Goal: Task Accomplishment & Management: Manage account settings

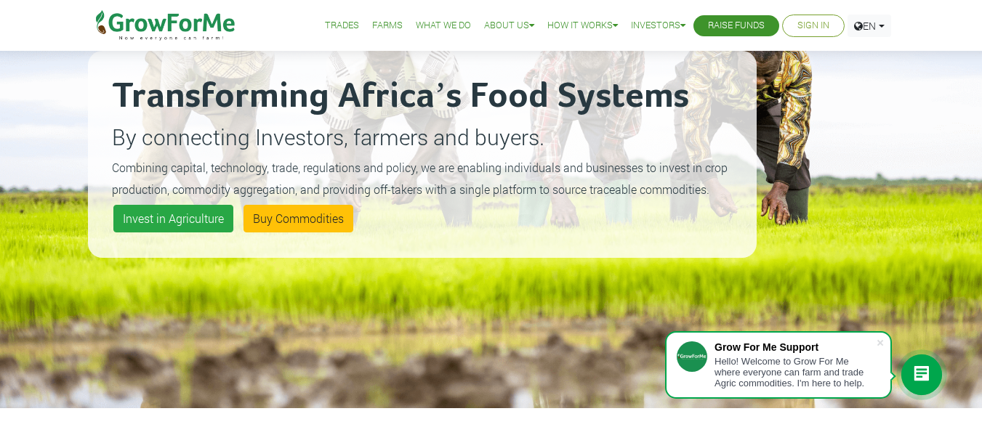
scroll to position [145, 0]
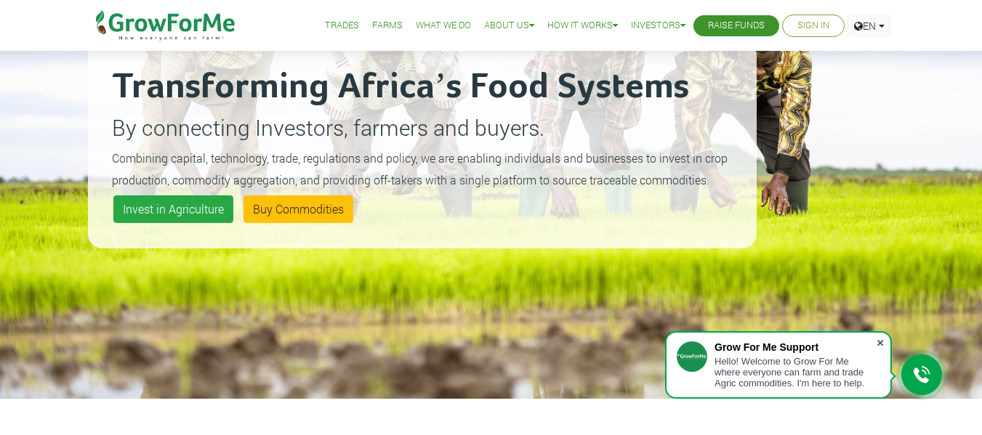
click at [881, 342] on span at bounding box center [880, 343] width 15 height 15
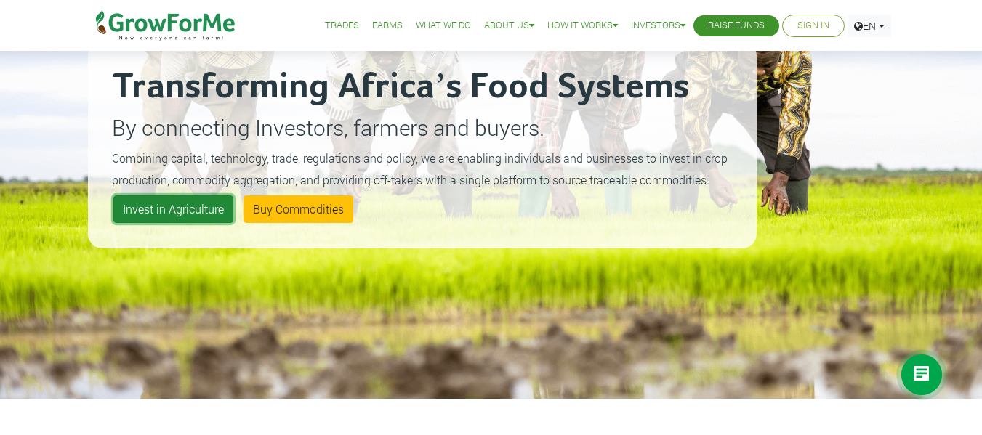
click at [186, 206] on link "Invest in Agriculture" at bounding box center [173, 209] width 120 height 28
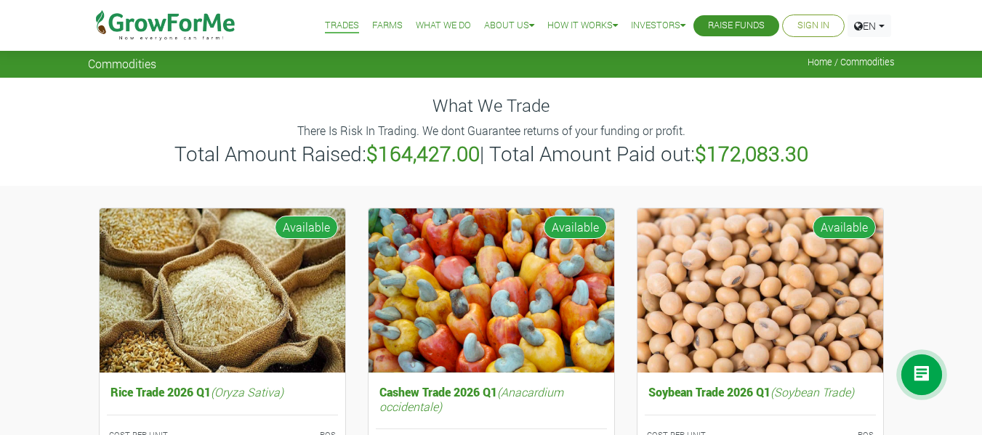
click at [374, 17] on li "Farms" at bounding box center [387, 26] width 41 height 52
click at [377, 20] on link "Farms" at bounding box center [387, 25] width 31 height 15
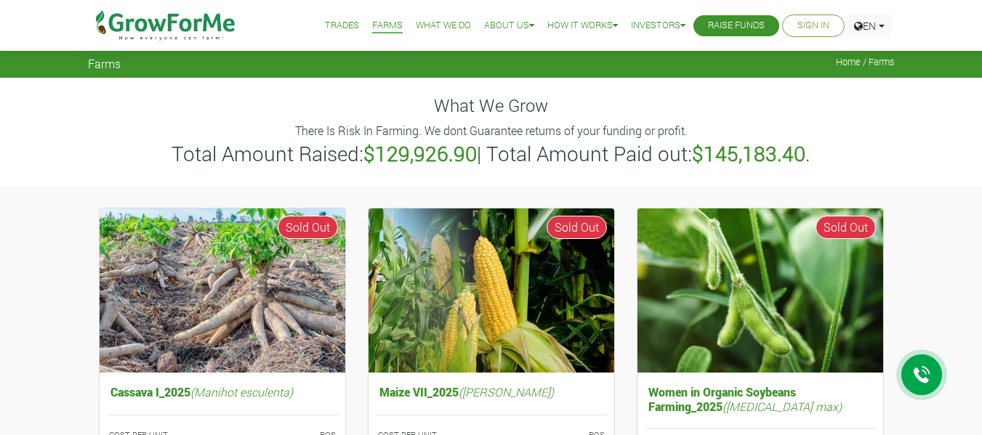
click at [427, 25] on link "What We Do" at bounding box center [443, 25] width 55 height 15
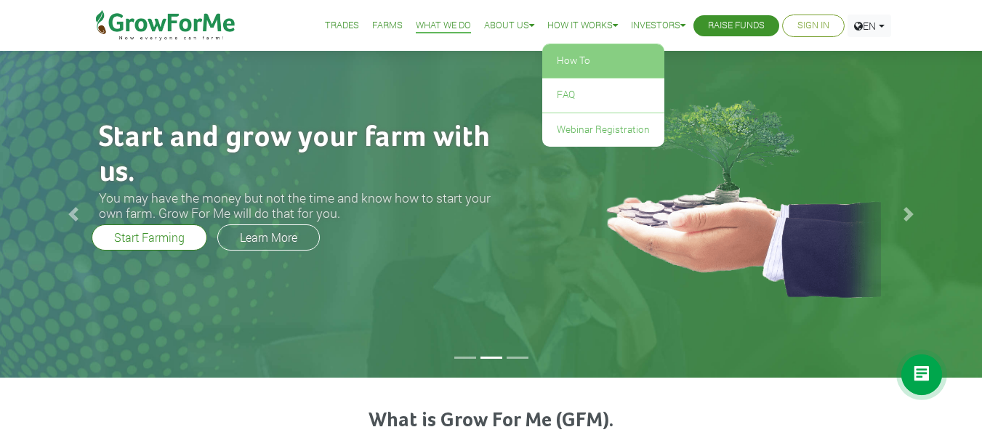
click at [585, 65] on link "How To" at bounding box center [603, 60] width 122 height 33
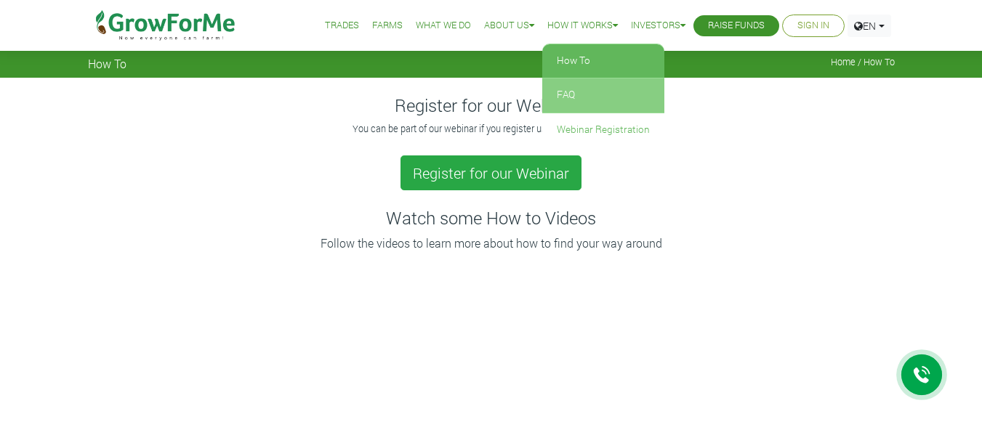
click at [588, 90] on link "FAQ" at bounding box center [603, 94] width 122 height 33
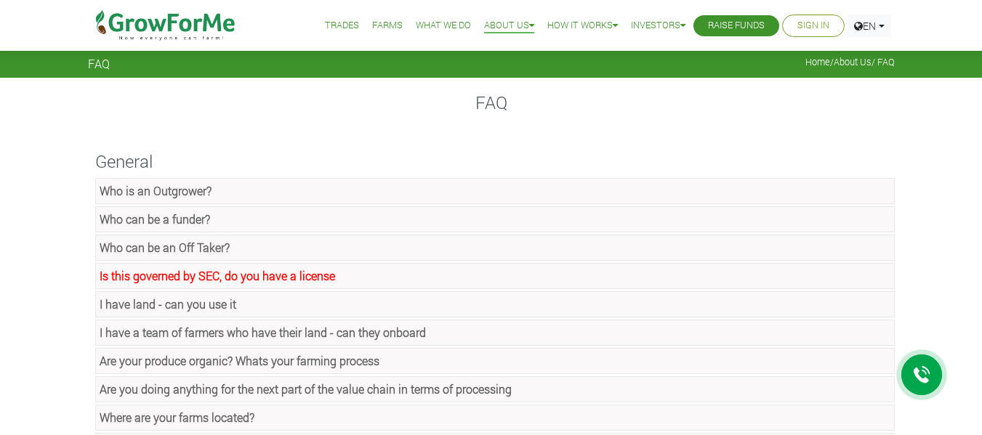
click at [175, 222] on strong "Who can be a funder?" at bounding box center [155, 218] width 110 height 15
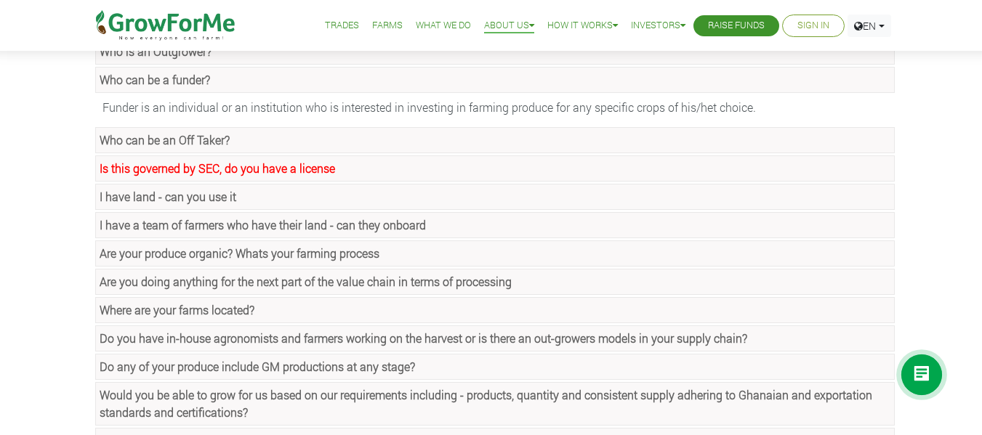
scroll to position [145, 0]
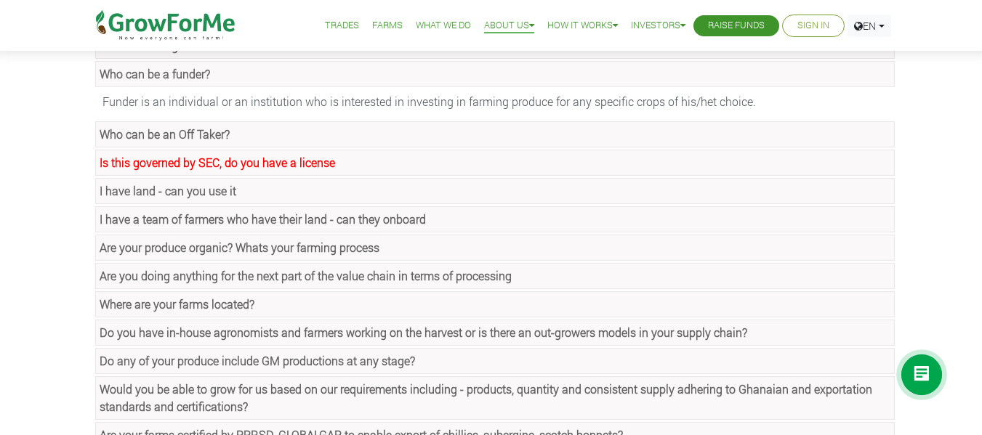
click at [193, 193] on strong "I have land - can you use it" at bounding box center [168, 190] width 137 height 15
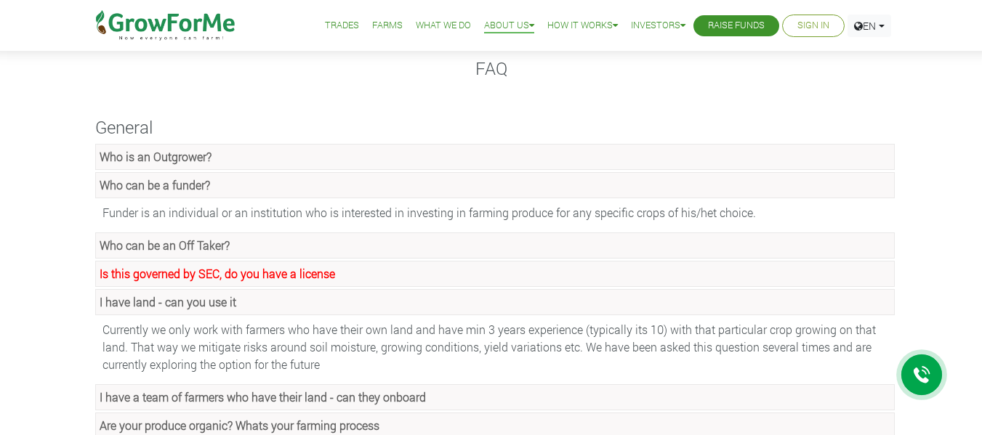
scroll to position [0, 0]
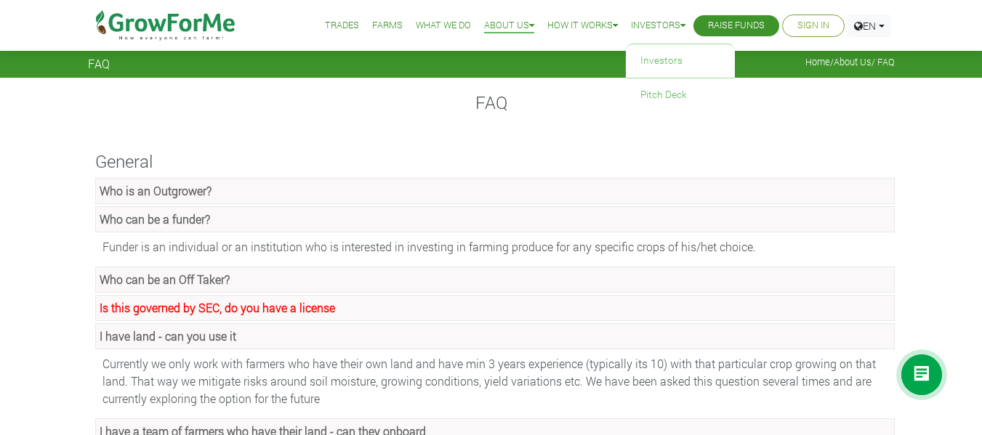
click at [642, 20] on link "Investors" at bounding box center [658, 25] width 54 height 15
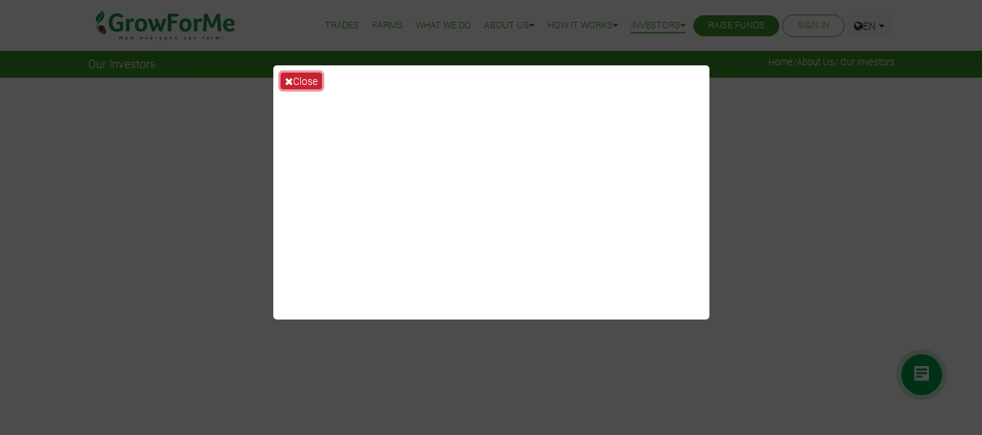
click at [283, 88] on button "Close" at bounding box center [300, 81] width 41 height 17
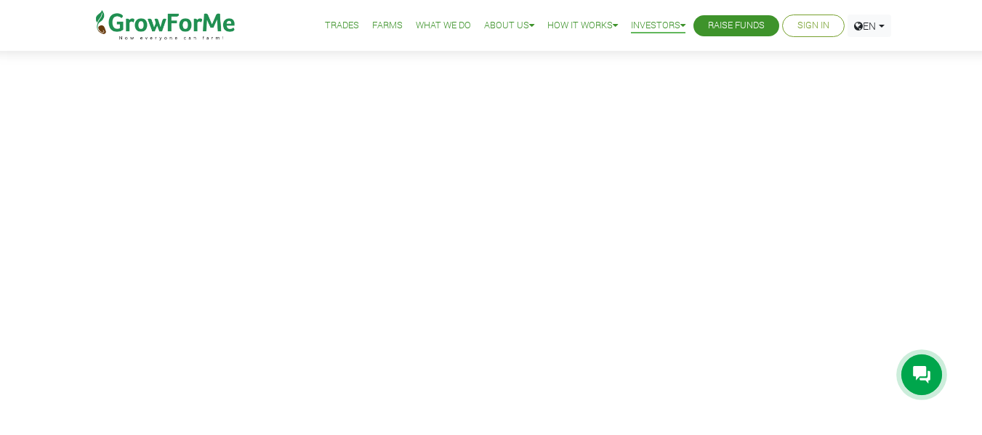
scroll to position [73, 0]
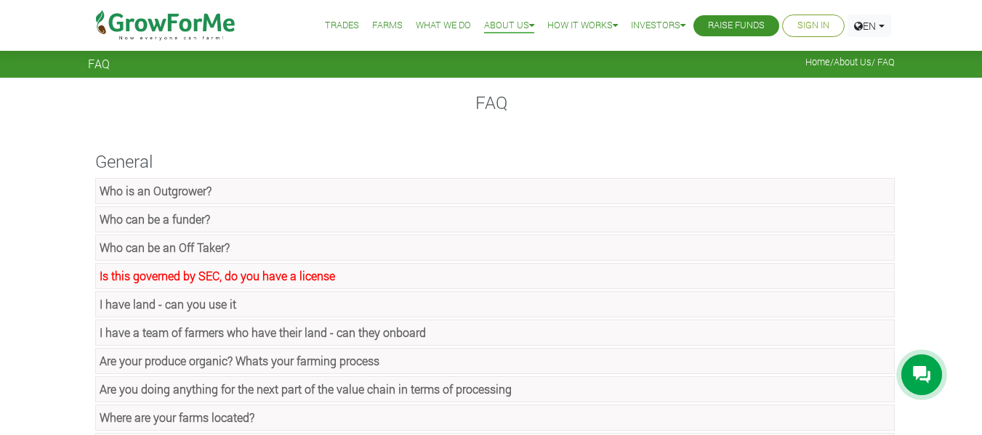
click at [810, 25] on link "Sign In" at bounding box center [813, 25] width 32 height 15
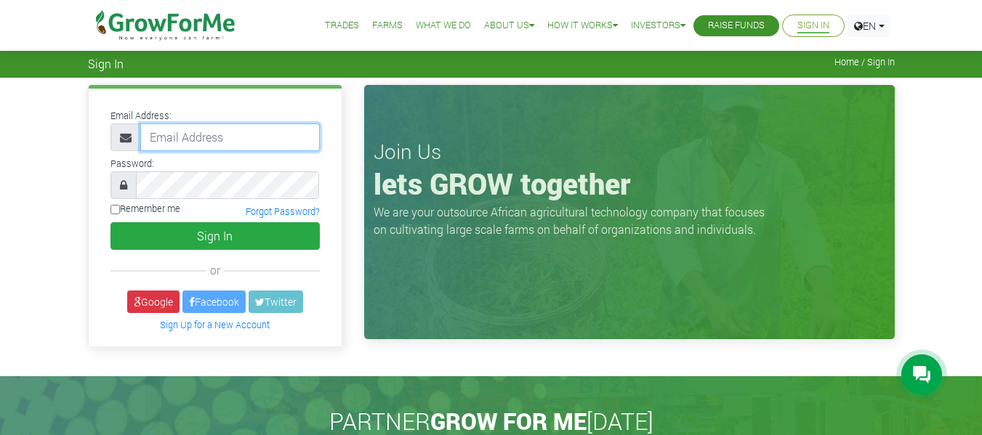
click at [198, 133] on input "email" at bounding box center [229, 138] width 179 height 28
click at [297, 139] on input "danielnat.boakye@gmail.com" at bounding box center [229, 138] width 179 height 28
type input "d"
type input "233593659173@growforme.-com"
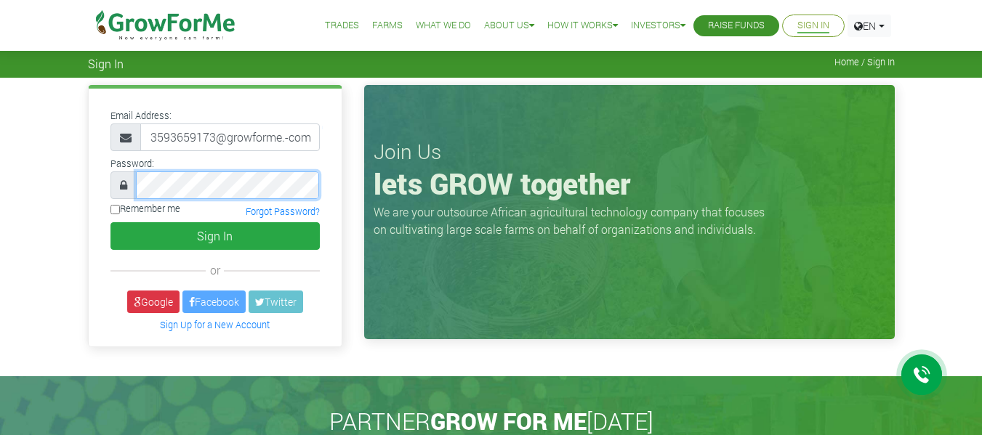
scroll to position [0, 0]
click at [117, 206] on input "Remember me" at bounding box center [114, 209] width 9 height 9
checkbox input "true"
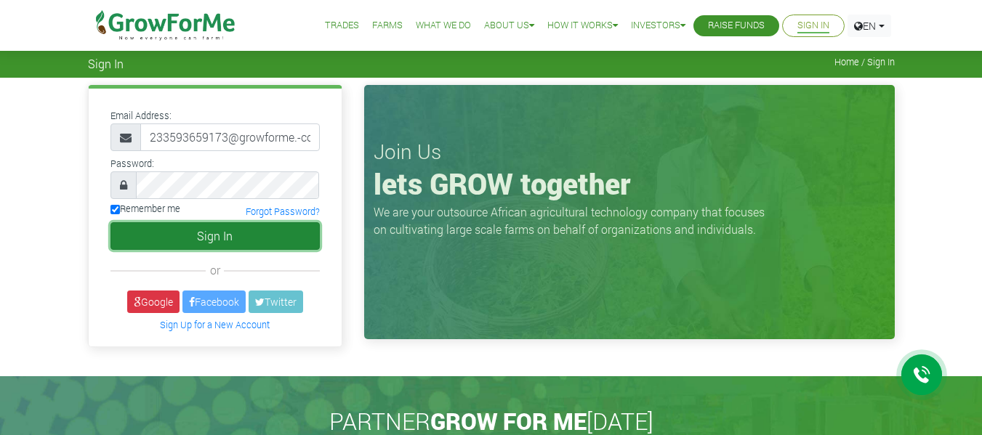
click at [188, 238] on button "Sign In" at bounding box center [214, 236] width 209 height 28
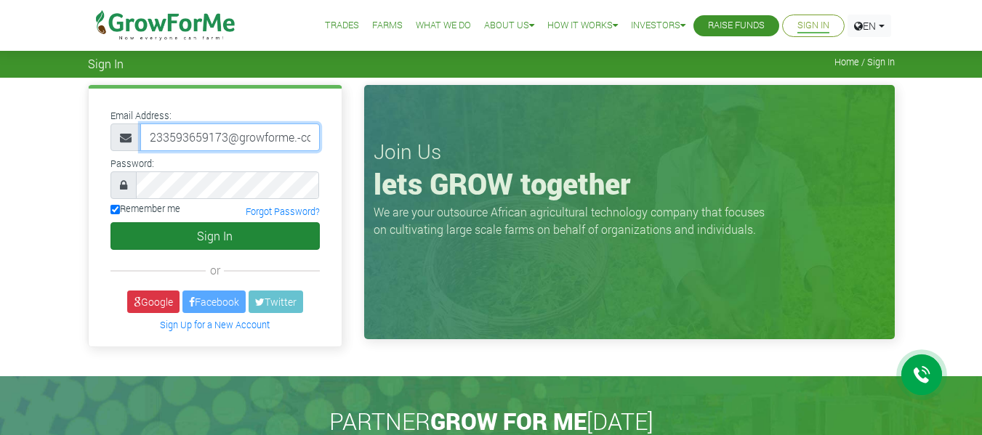
scroll to position [0, 12]
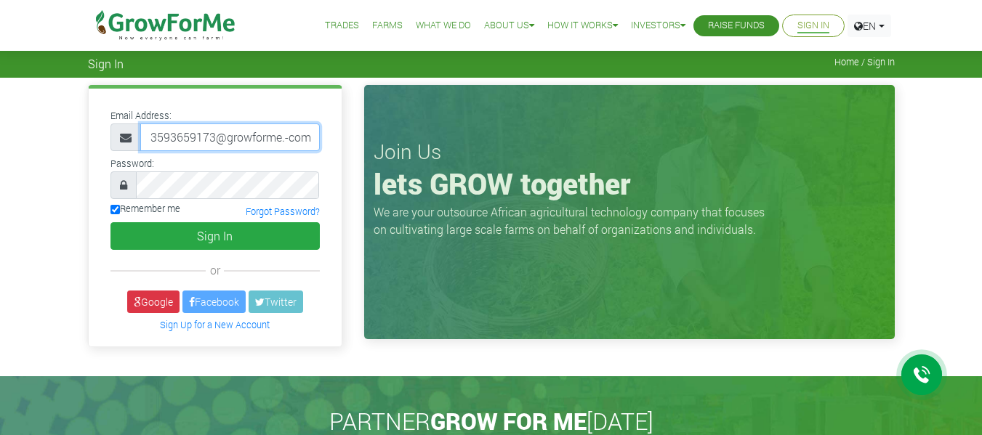
click at [312, 142] on input "233593659173@growforme.-com" at bounding box center [229, 138] width 179 height 28
type input "2"
click at [264, 132] on input "email" at bounding box center [229, 138] width 179 height 28
type input "[EMAIL_ADDRESS][PERSON_NAME][DOMAIN_NAME]"
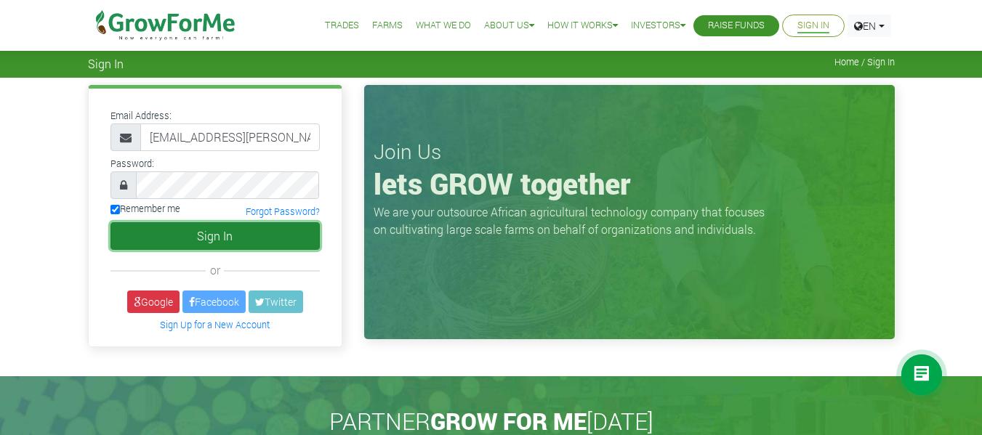
click at [171, 241] on button "Sign In" at bounding box center [214, 236] width 209 height 28
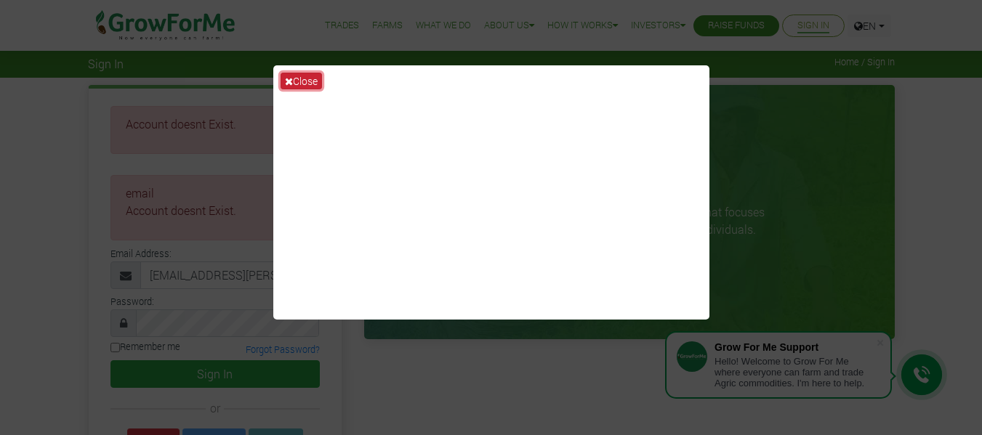
click at [308, 76] on button "Close" at bounding box center [300, 81] width 41 height 17
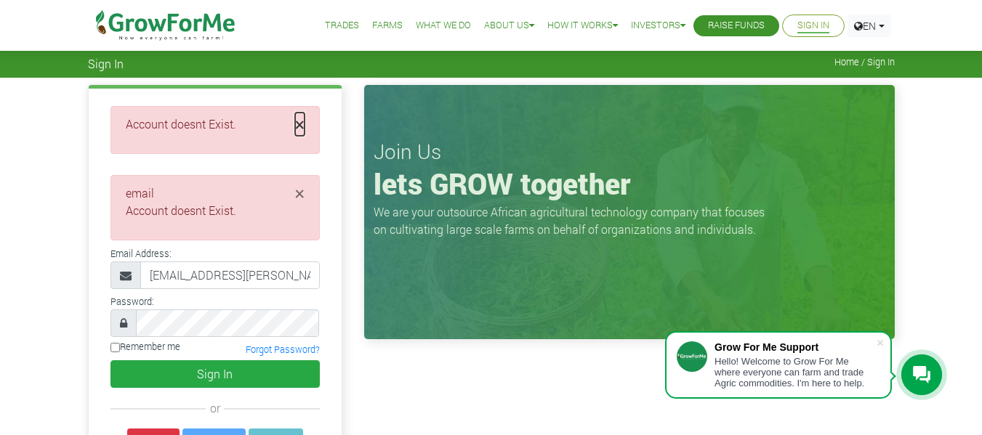
click at [300, 123] on span "×" at bounding box center [299, 124] width 9 height 23
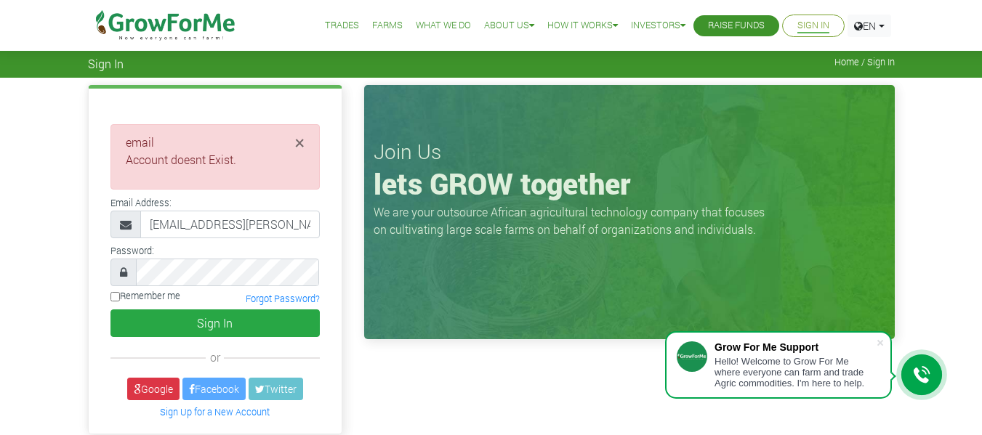
click at [292, 150] on li "email Account doesnt Exist." at bounding box center [215, 151] width 179 height 35
click at [303, 142] on span "×" at bounding box center [299, 142] width 9 height 23
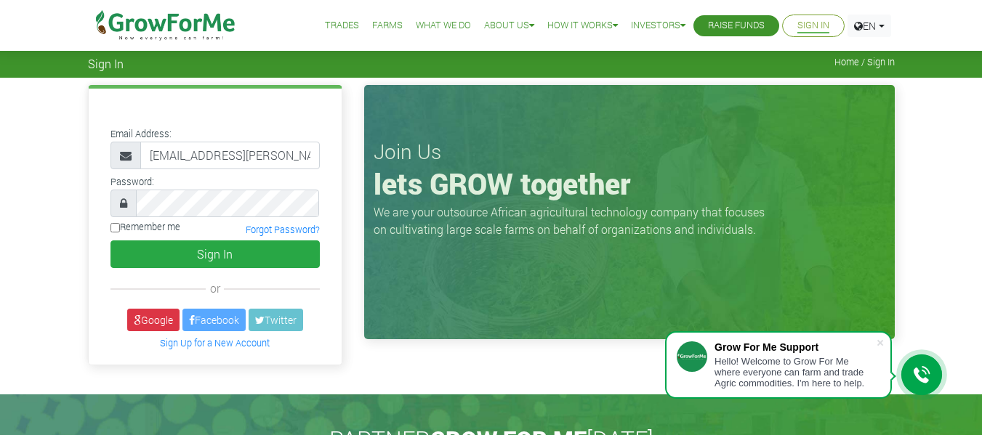
click at [915, 201] on div "or" at bounding box center [491, 236] width 982 height 316
click at [816, 27] on link "Sign In" at bounding box center [813, 25] width 32 height 15
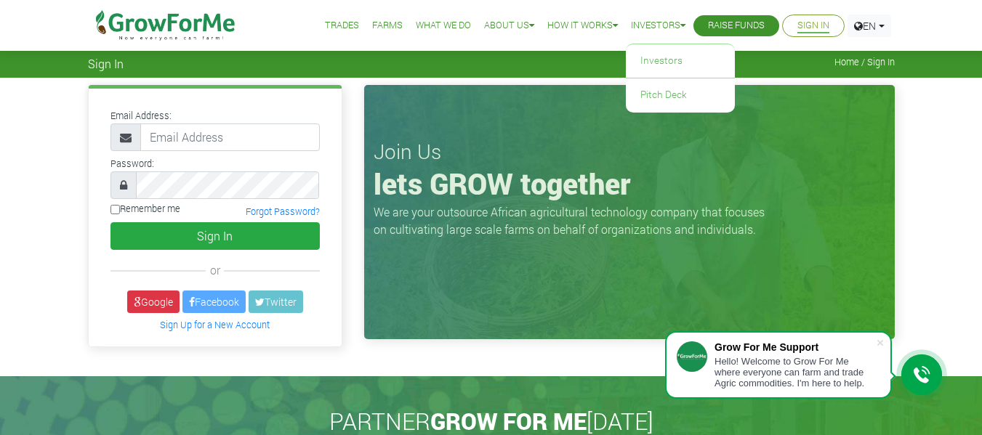
click at [653, 19] on link "Investors" at bounding box center [658, 25] width 54 height 15
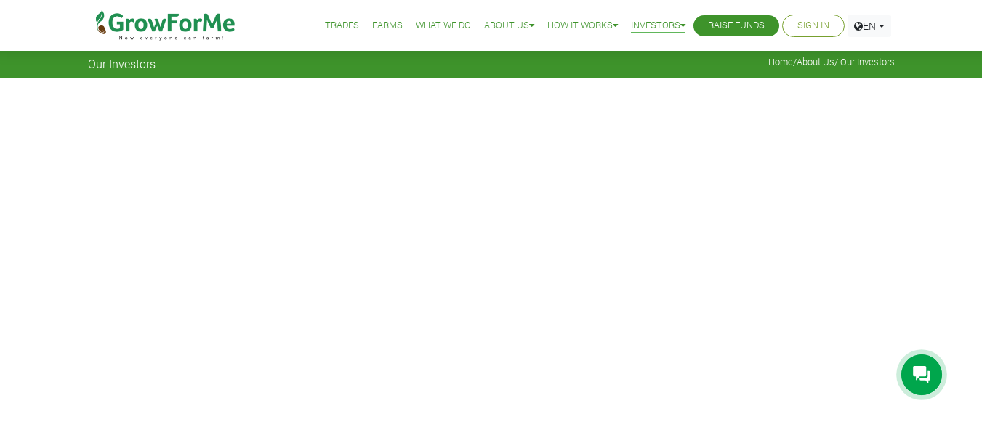
click at [732, 23] on link "Raise Funds" at bounding box center [736, 25] width 57 height 15
